Goal: Task Accomplishment & Management: Use online tool/utility

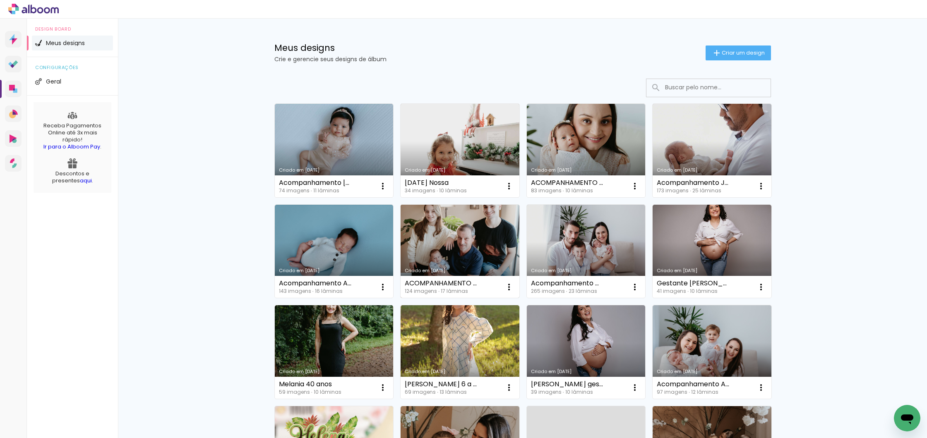
scroll to position [4, 0]
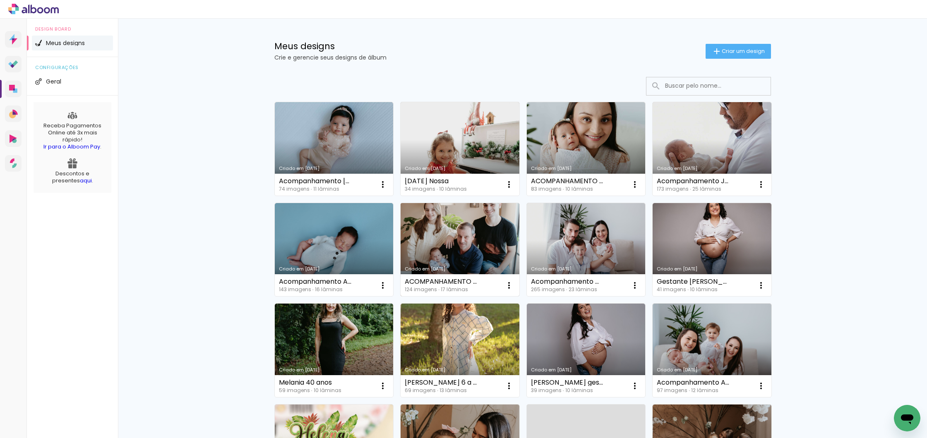
click at [465, 234] on link "Criado em [DATE]" at bounding box center [460, 250] width 119 height 94
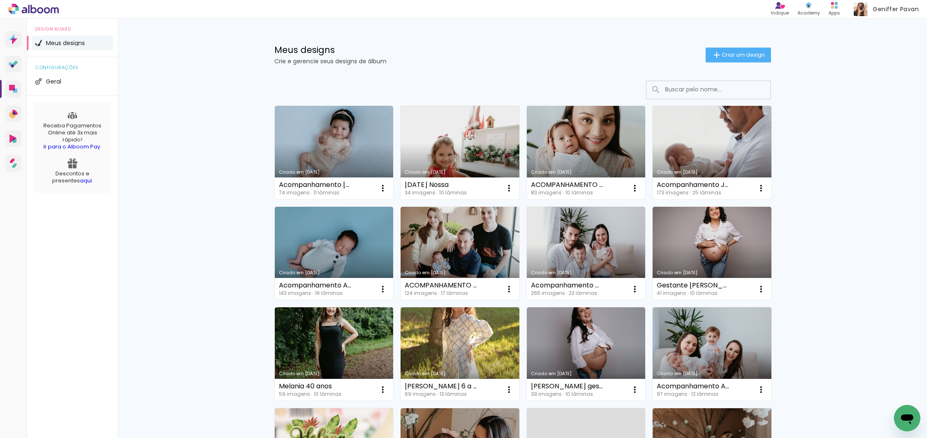
click at [602, 147] on link "Criado em [DATE]" at bounding box center [586, 153] width 119 height 94
click at [590, 147] on link "Criado em [DATE]" at bounding box center [586, 153] width 119 height 94
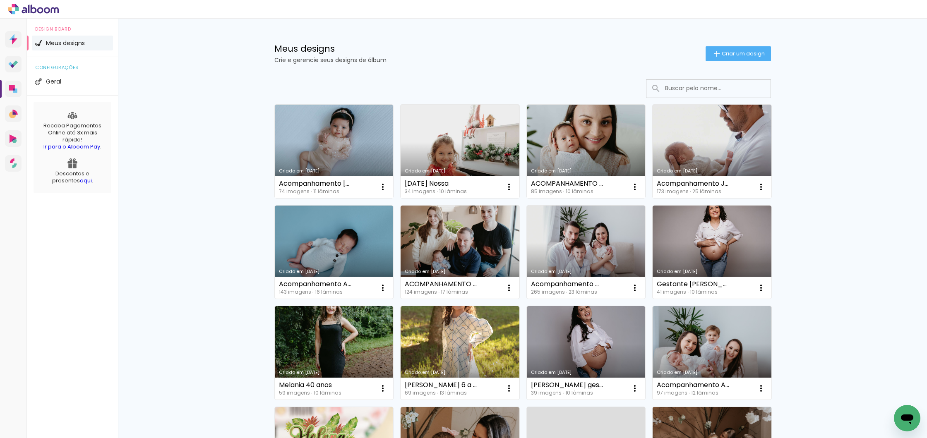
scroll to position [0, 0]
click at [617, 150] on link "Criado em [DATE]" at bounding box center [586, 152] width 119 height 94
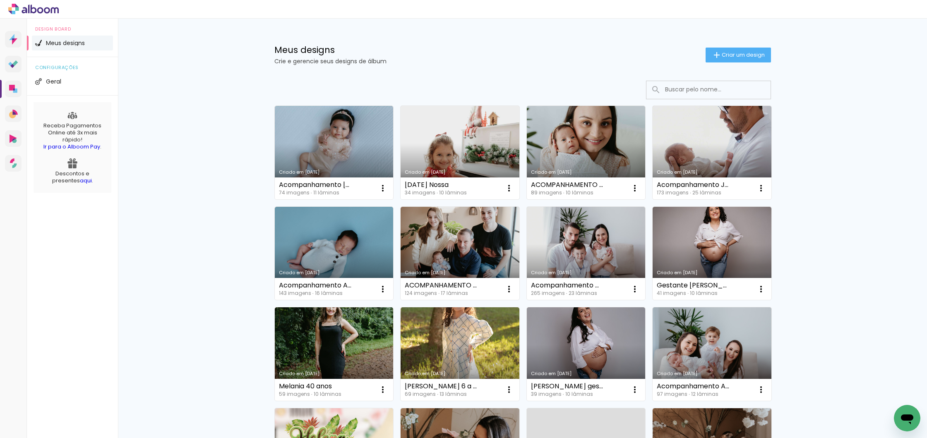
click at [478, 162] on link "Criado em [DATE]" at bounding box center [460, 153] width 119 height 94
click at [347, 140] on link "Criado em [DATE]" at bounding box center [334, 153] width 119 height 94
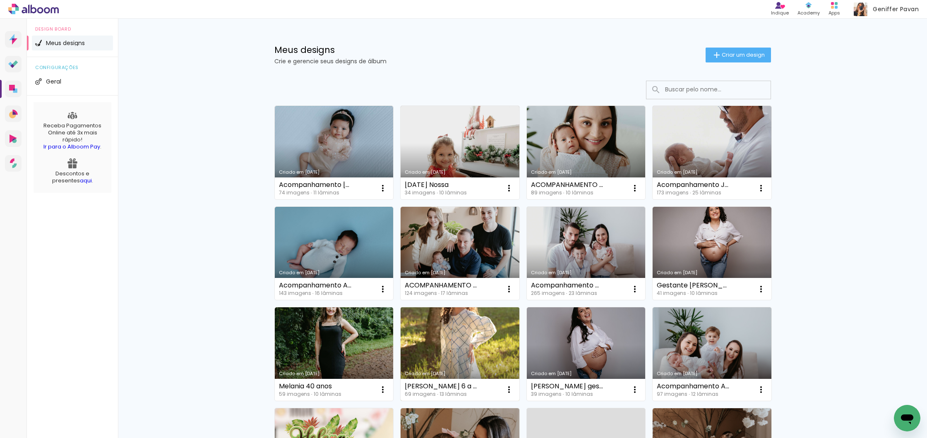
scroll to position [0, 0]
